Goal: Task Accomplishment & Management: Complete application form

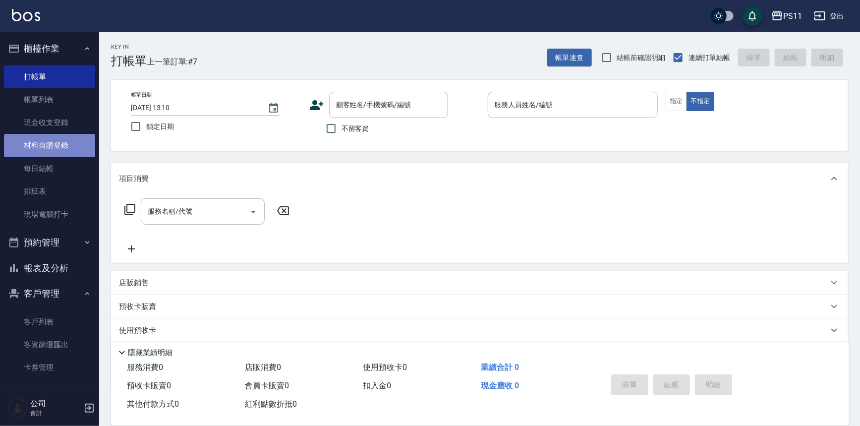
click at [69, 146] on link "材料自購登錄" at bounding box center [49, 145] width 91 height 23
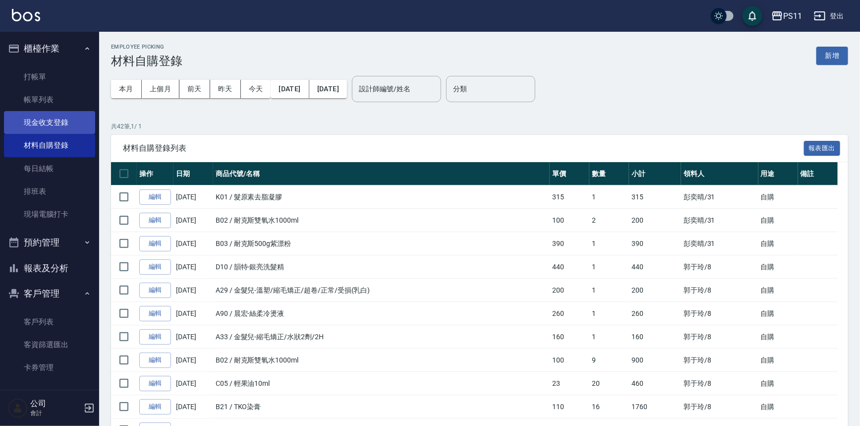
click at [64, 124] on link "現金收支登錄" at bounding box center [49, 122] width 91 height 23
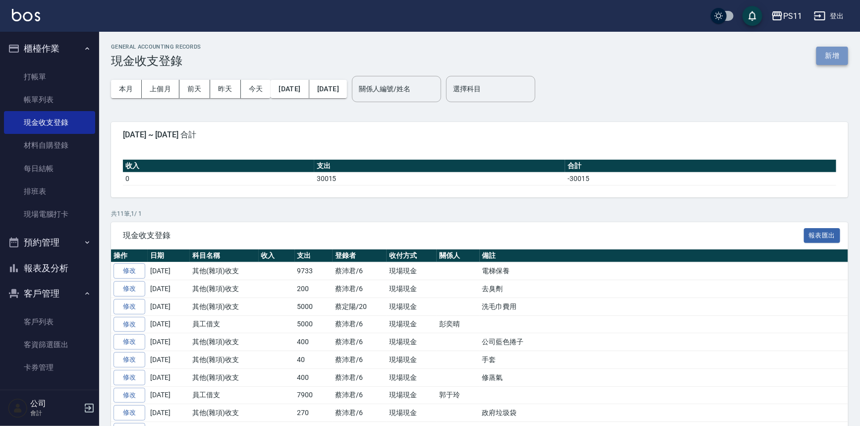
click at [831, 57] on button "新增" at bounding box center [833, 56] width 32 height 18
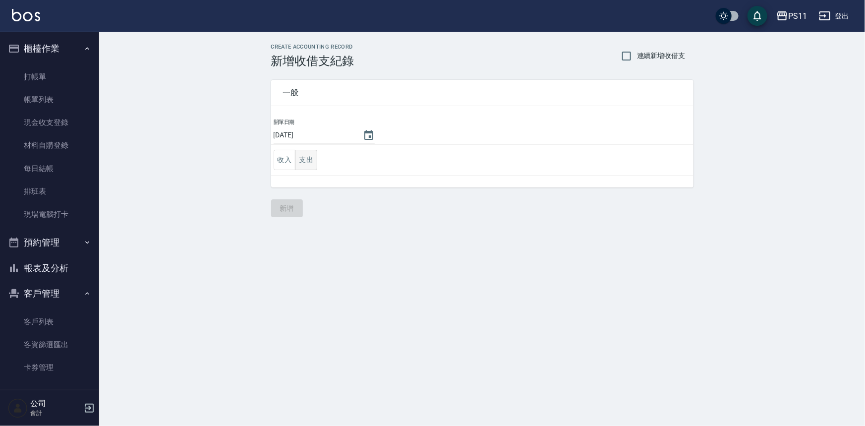
click at [310, 164] on button "支出" at bounding box center [306, 160] width 22 height 20
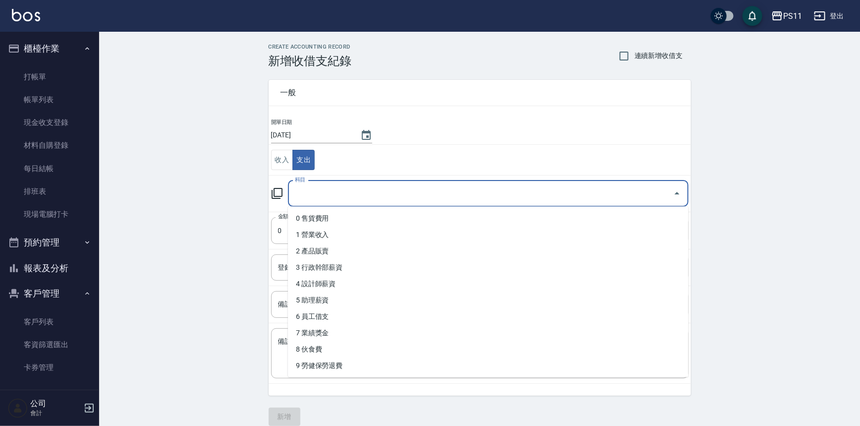
click at [329, 198] on input "科目" at bounding box center [481, 193] width 377 height 17
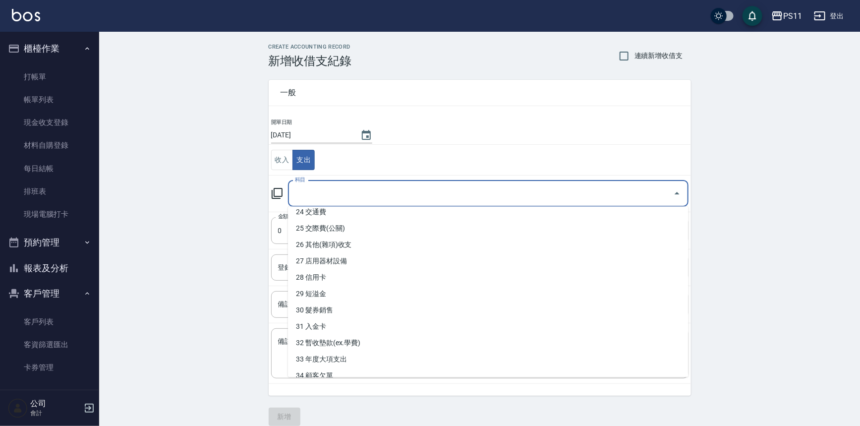
scroll to position [406, 0]
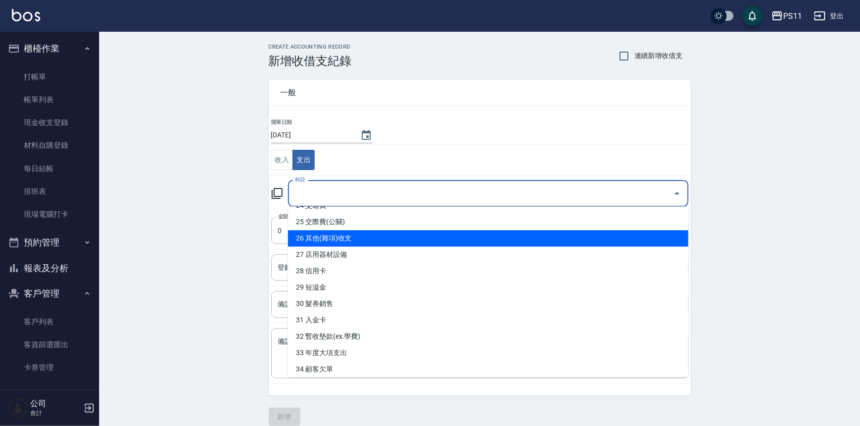
click at [365, 236] on li "26 其他(雜項)收支" at bounding box center [488, 238] width 401 height 16
type input "26 其他(雜項)收支"
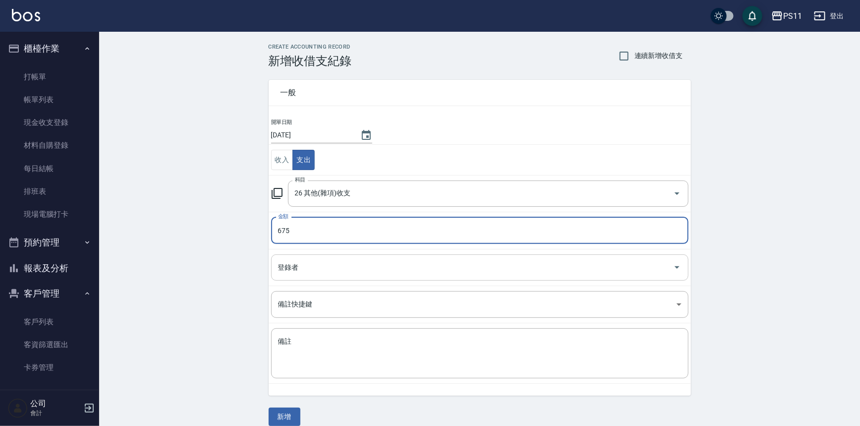
type input "675"
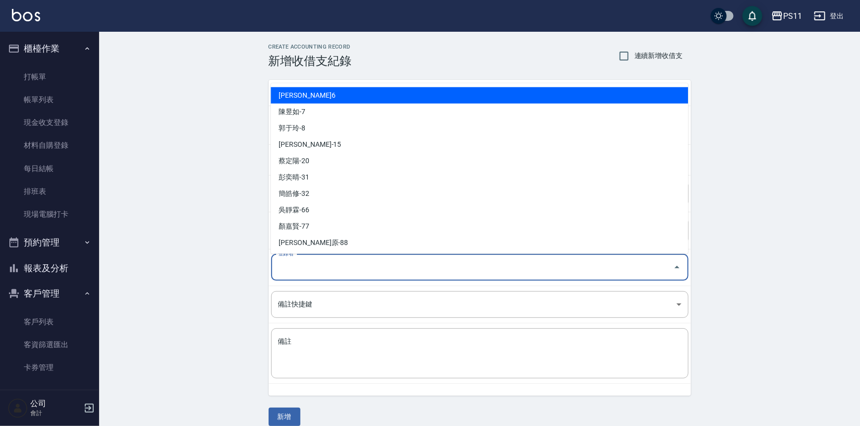
click at [395, 275] on input "登錄者" at bounding box center [473, 267] width 394 height 17
click at [342, 92] on li "[PERSON_NAME]6" at bounding box center [479, 95] width 417 height 16
type input "[PERSON_NAME]6"
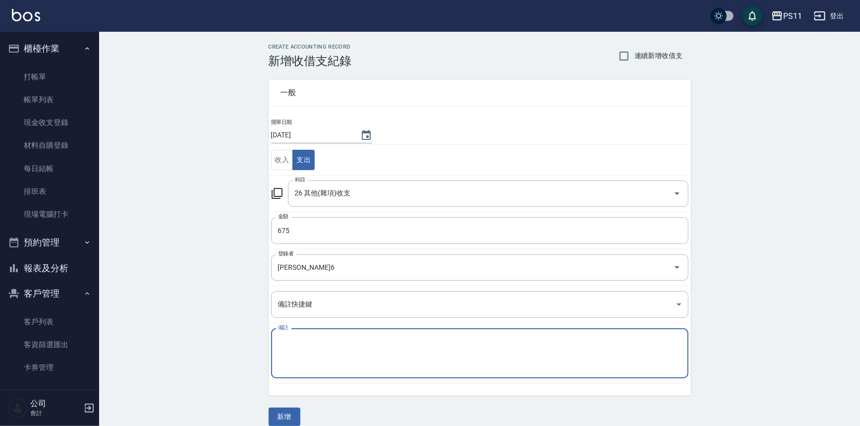
click at [383, 347] on textarea "備註" at bounding box center [480, 354] width 404 height 34
type textarea "垃圾袋2 A"
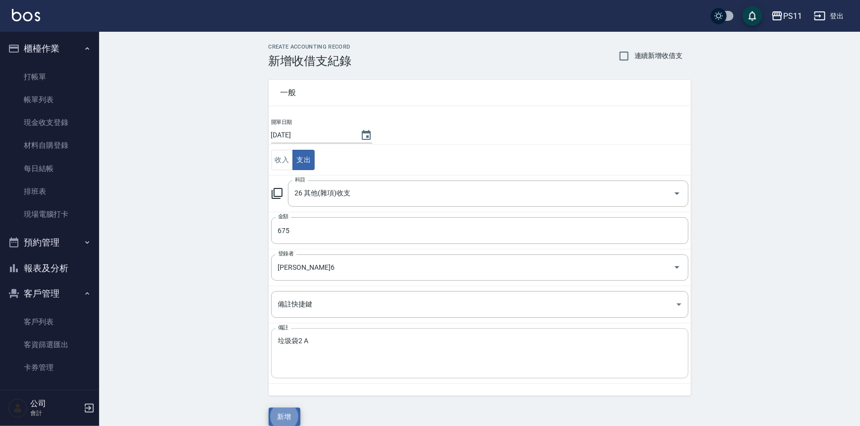
click at [323, 339] on textarea "垃圾袋2 A" at bounding box center [480, 354] width 404 height 34
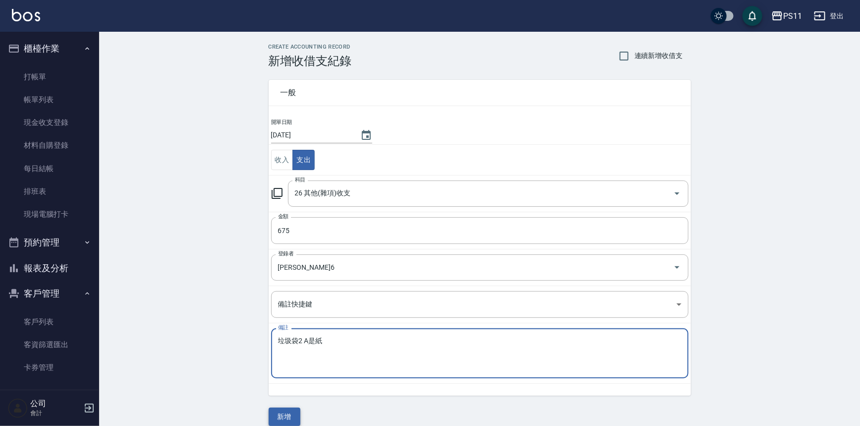
type textarea "垃圾袋2 A是紙"
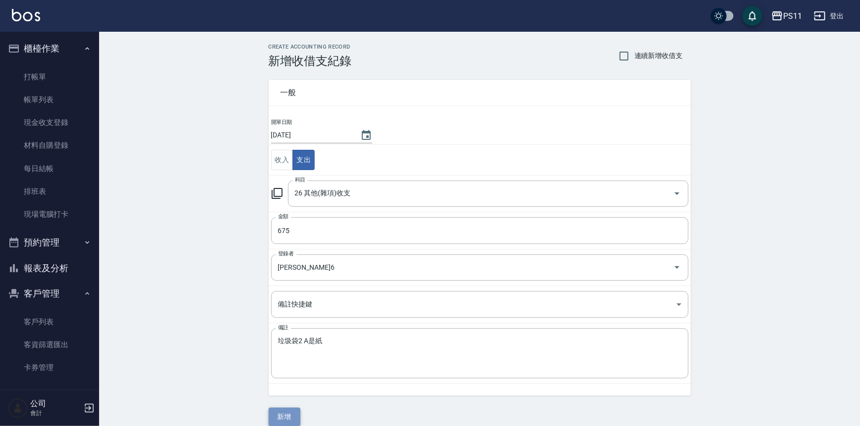
click at [295, 417] on button "新增" at bounding box center [285, 417] width 32 height 18
